Goal: Information Seeking & Learning: Learn about a topic

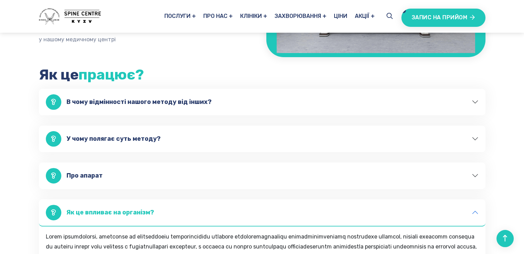
scroll to position [172, 0]
click at [82, 174] on button "Про апарат" at bounding box center [262, 175] width 446 height 27
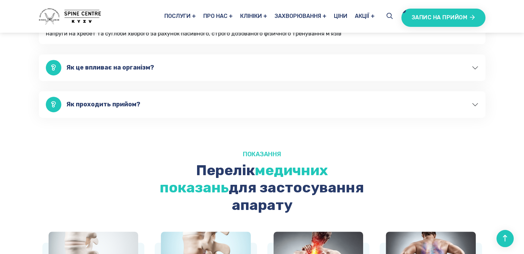
scroll to position [413, 0]
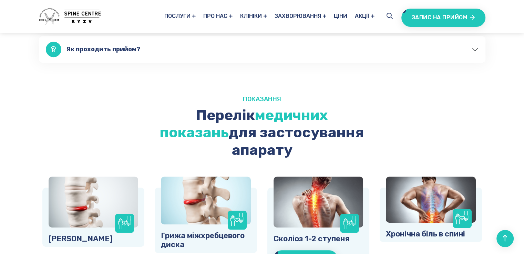
click at [126, 216] on icon at bounding box center [125, 223] width 14 height 14
click at [84, 188] on img at bounding box center [94, 202] width 90 height 51
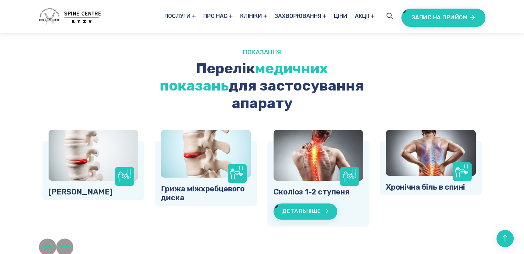
scroll to position [517, 0]
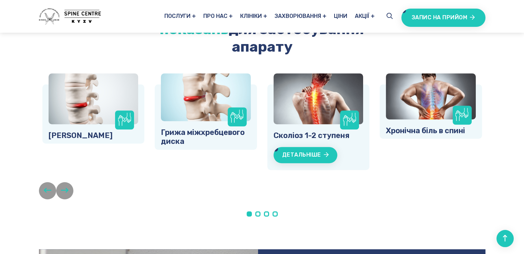
click at [258, 211] on span at bounding box center [257, 213] width 5 height 5
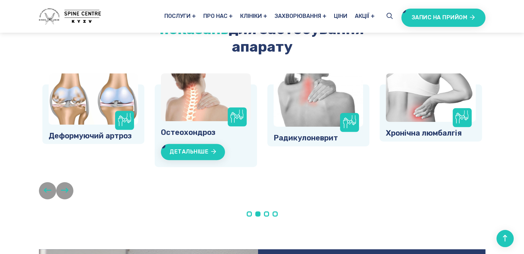
click at [44, 186] on icon "button" at bounding box center [48, 190] width 8 height 9
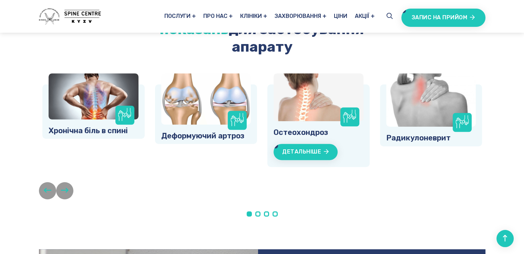
click at [41, 182] on button "button" at bounding box center [47, 190] width 17 height 17
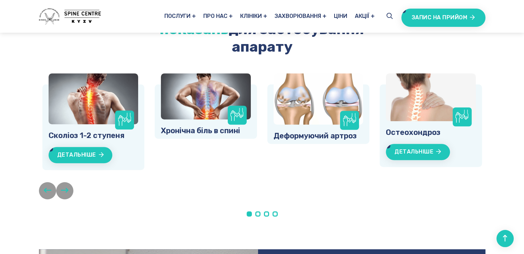
click at [41, 182] on button "button" at bounding box center [47, 190] width 17 height 17
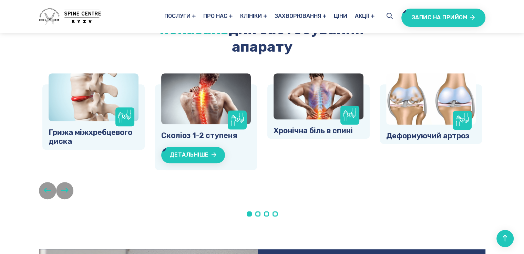
click at [41, 182] on button "button" at bounding box center [47, 190] width 17 height 17
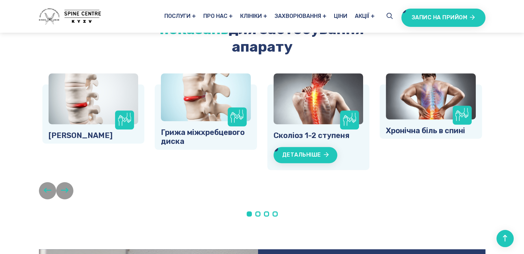
click at [41, 182] on button "button" at bounding box center [47, 190] width 17 height 17
click at [103, 131] on link "[PERSON_NAME]" at bounding box center [81, 135] width 64 height 9
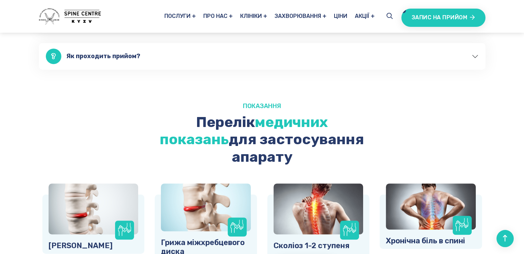
scroll to position [482, 0]
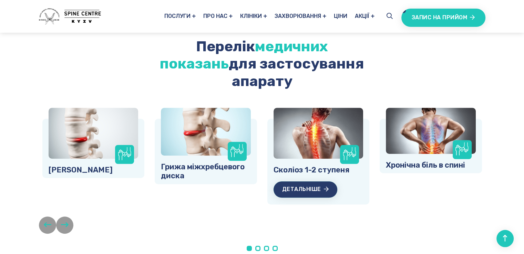
click at [309, 182] on link "Детальніше" at bounding box center [305, 190] width 64 height 16
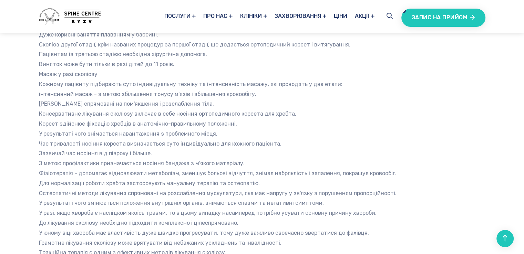
scroll to position [1481, 0]
